Goal: Information Seeking & Learning: Find specific page/section

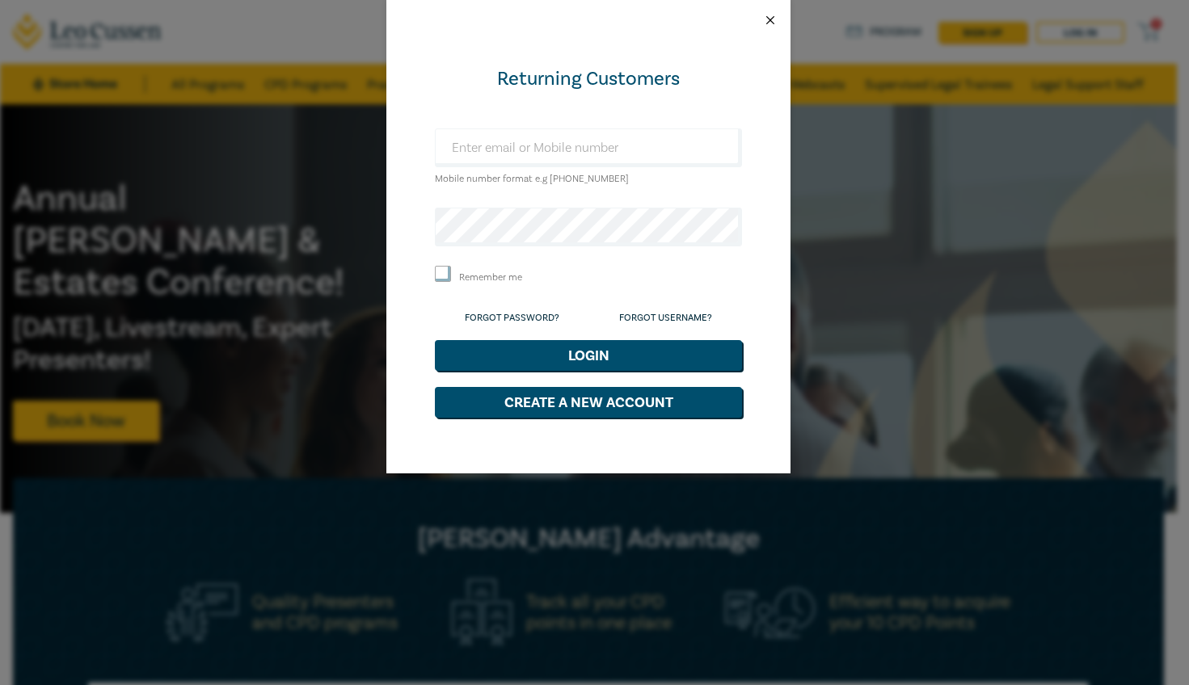
click at [765, 15] on button "Close" at bounding box center [770, 20] width 15 height 15
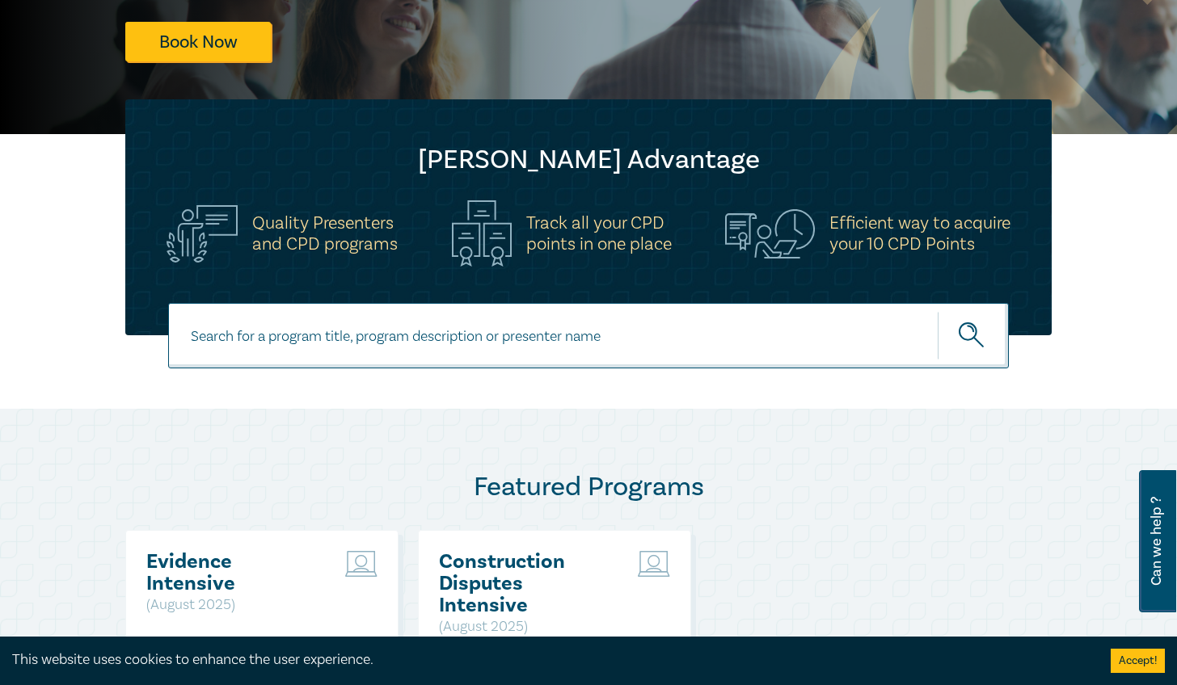
scroll to position [243, 0]
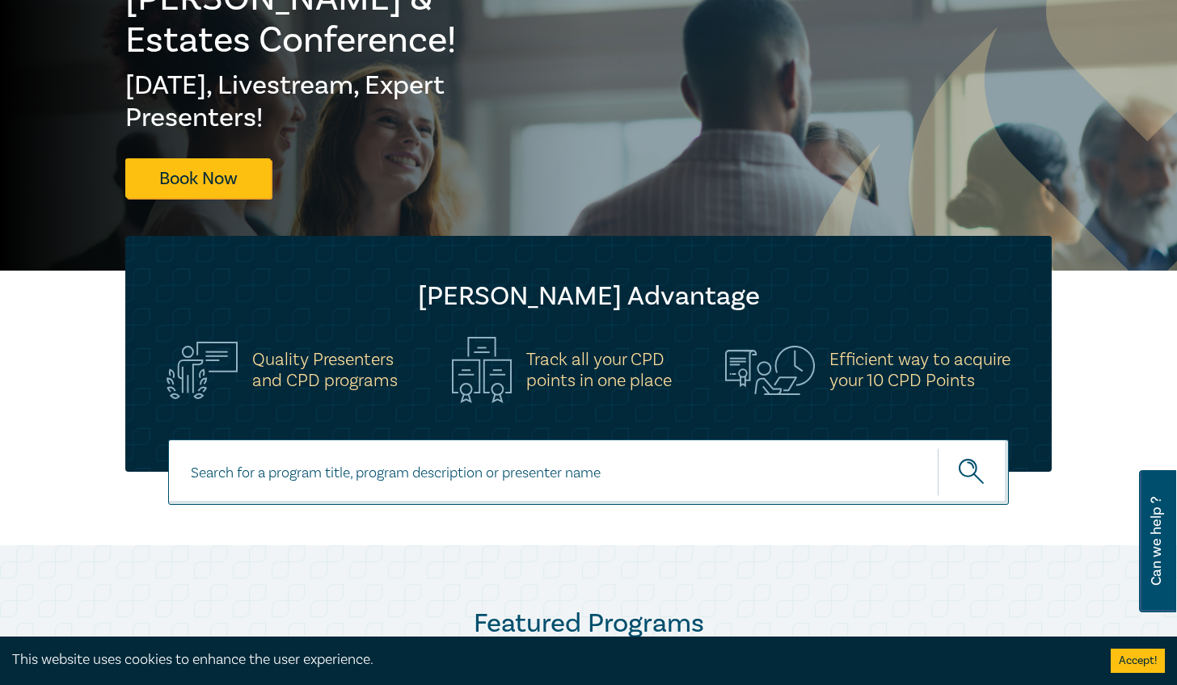
click at [458, 497] on input at bounding box center [588, 472] width 841 height 65
type input "Navigating Obligations and risks"
click at [938, 448] on button "submit" at bounding box center [973, 472] width 71 height 49
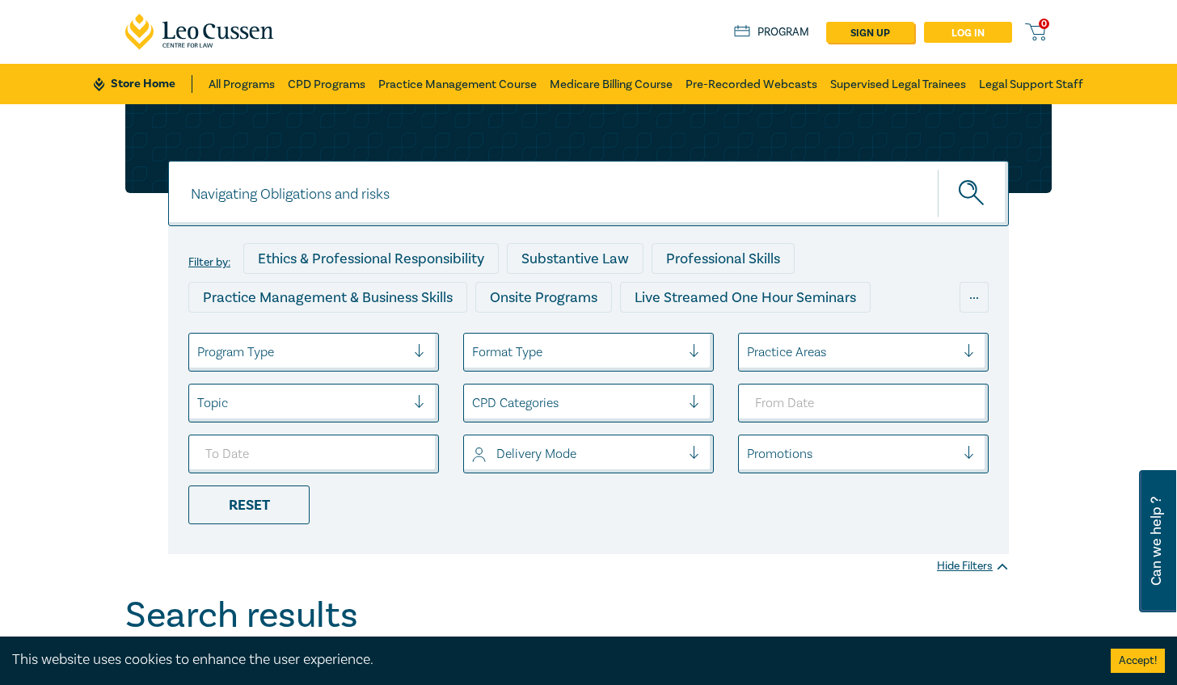
click at [1012, 28] on link "Log in" at bounding box center [968, 32] width 88 height 21
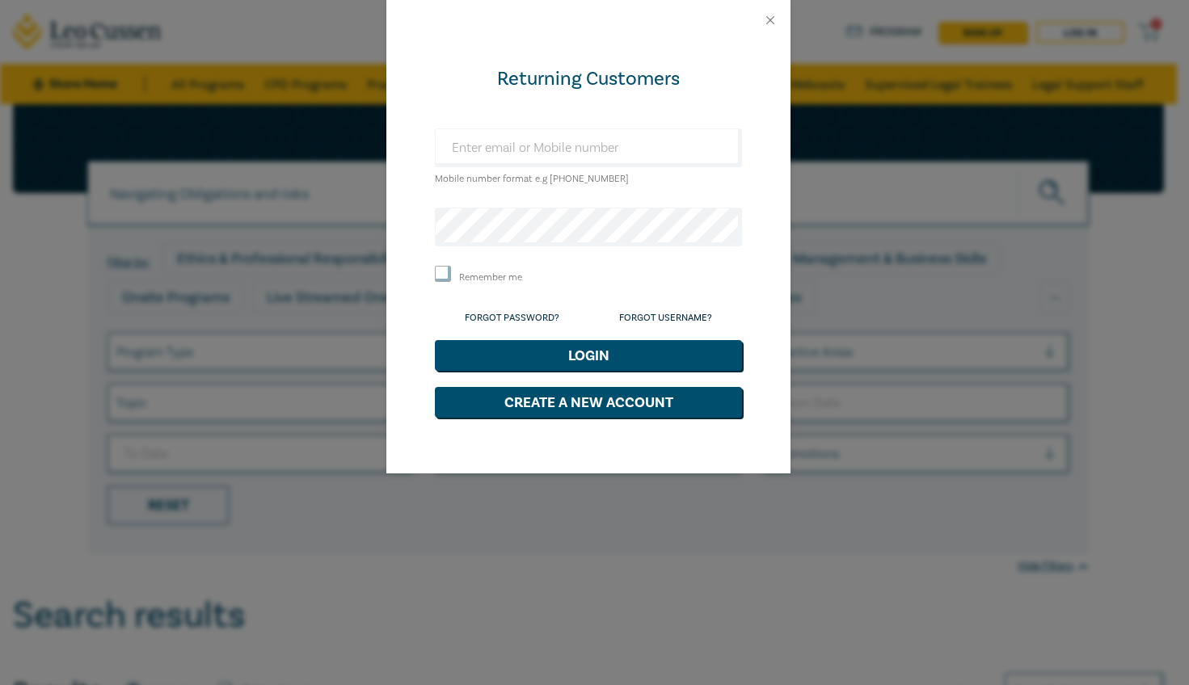
click at [534, 179] on small "Mobile number format e.g [PHONE_NUMBER]" at bounding box center [532, 179] width 194 height 12
click at [566, 137] on input "text" at bounding box center [588, 148] width 307 height 39
type input "amp"
click at [774, 23] on button "Close" at bounding box center [770, 20] width 15 height 15
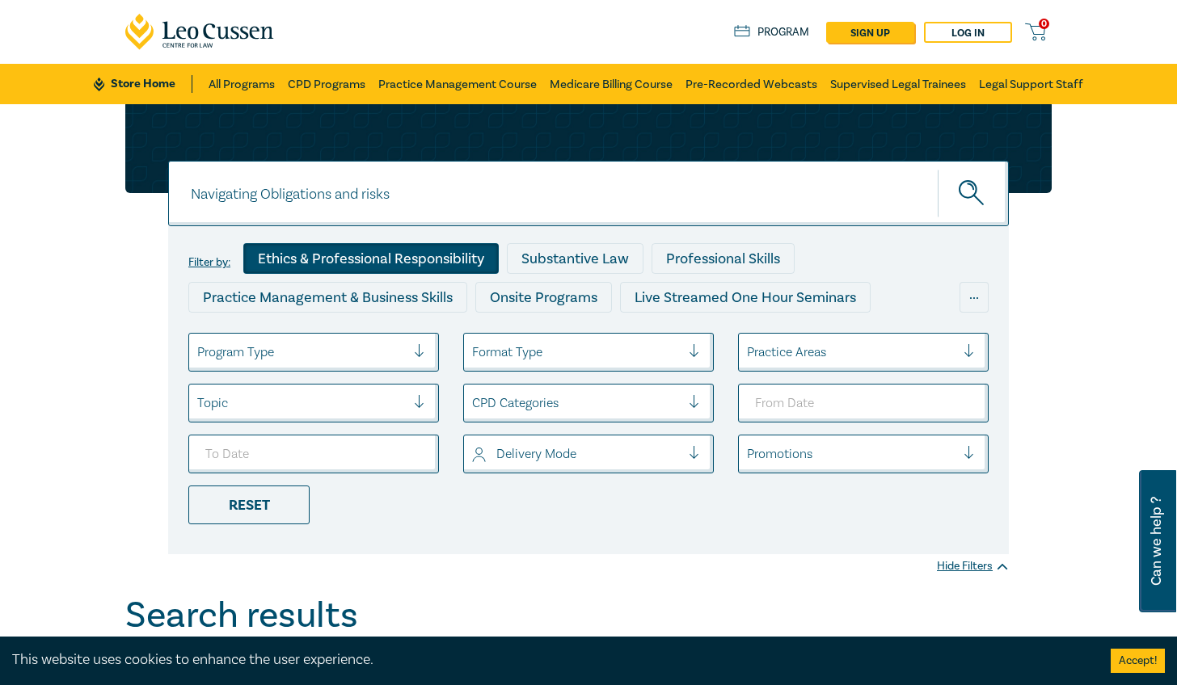
click at [327, 264] on div "Ethics & Professional Responsibility" at bounding box center [370, 258] width 255 height 31
